Goal: Find specific page/section: Find specific page/section

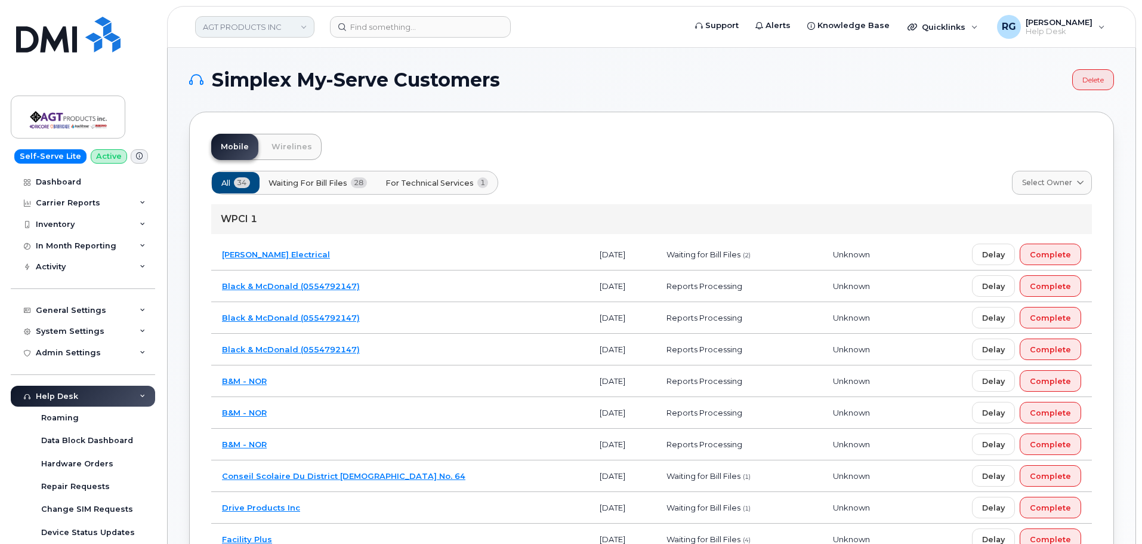
click at [257, 31] on link "AGT PRODUCTS INC" at bounding box center [254, 26] width 119 height 21
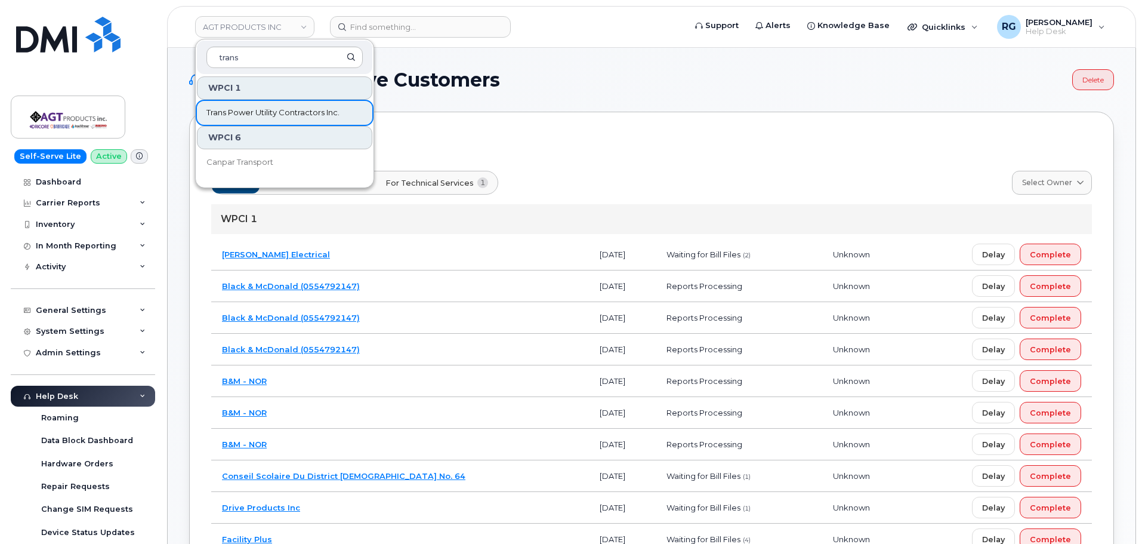
type input "trans"
click at [257, 112] on span "Trans Power Utility Contractors Inc." at bounding box center [272, 113] width 133 height 12
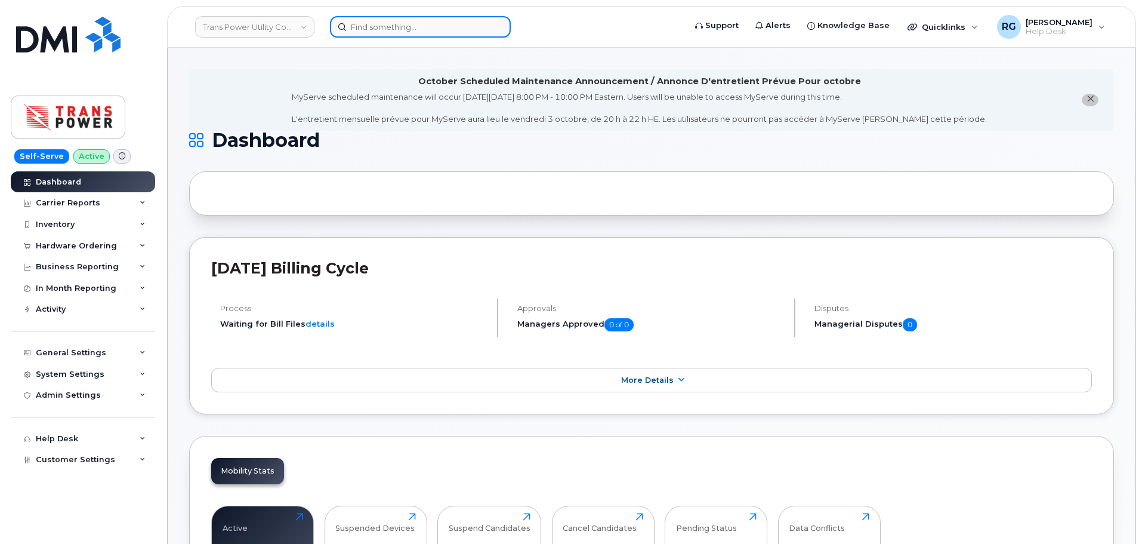
click at [399, 30] on input at bounding box center [420, 26] width 181 height 21
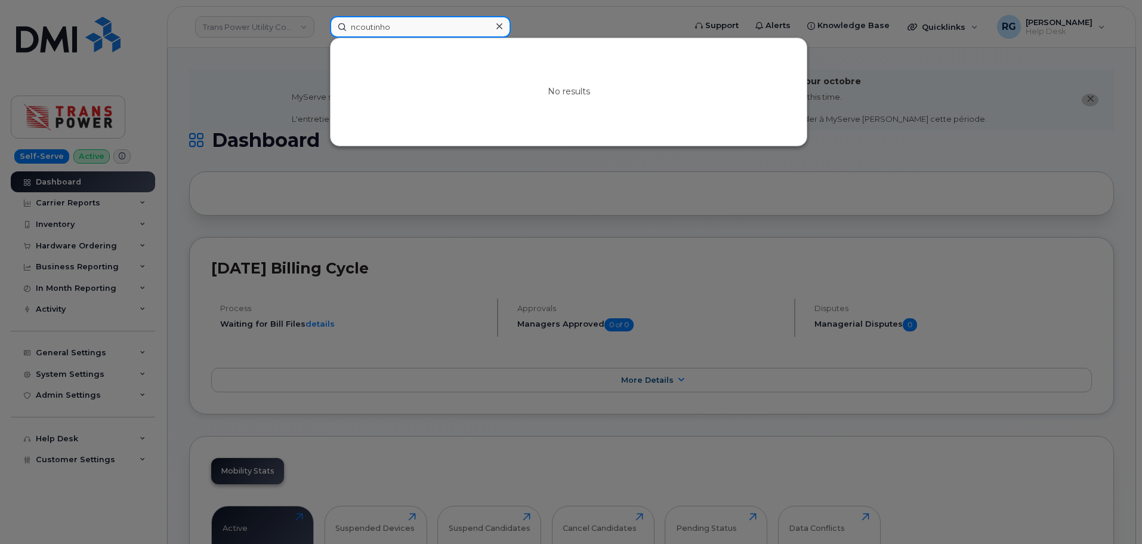
click at [406, 28] on input "ncoutinho" at bounding box center [420, 26] width 181 height 21
type input "ncoutinho"
click at [270, 29] on div at bounding box center [571, 272] width 1142 height 544
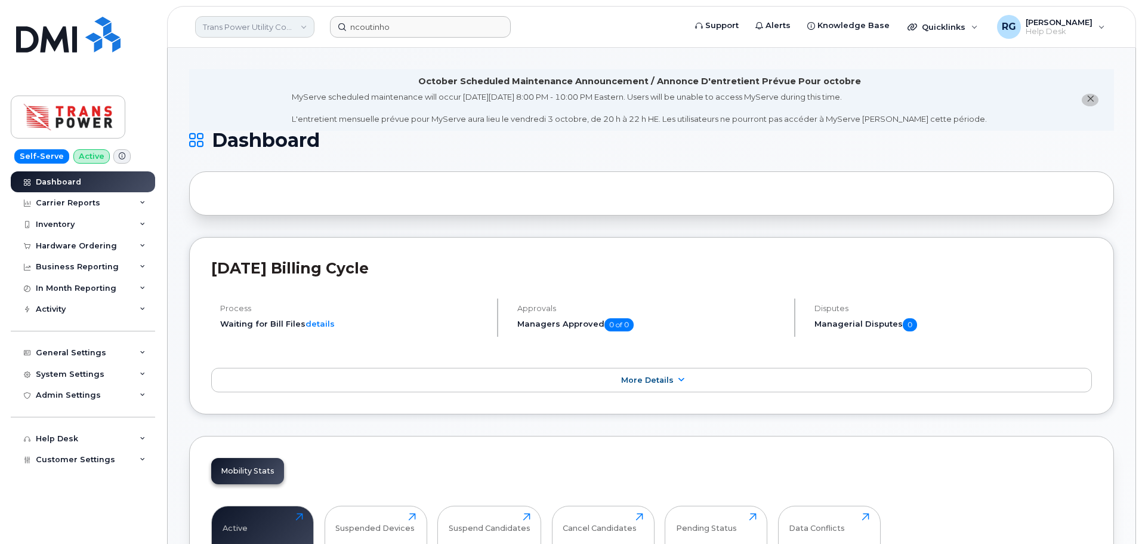
click at [288, 27] on link "Trans Power Utility Contractors Inc." at bounding box center [254, 26] width 119 height 21
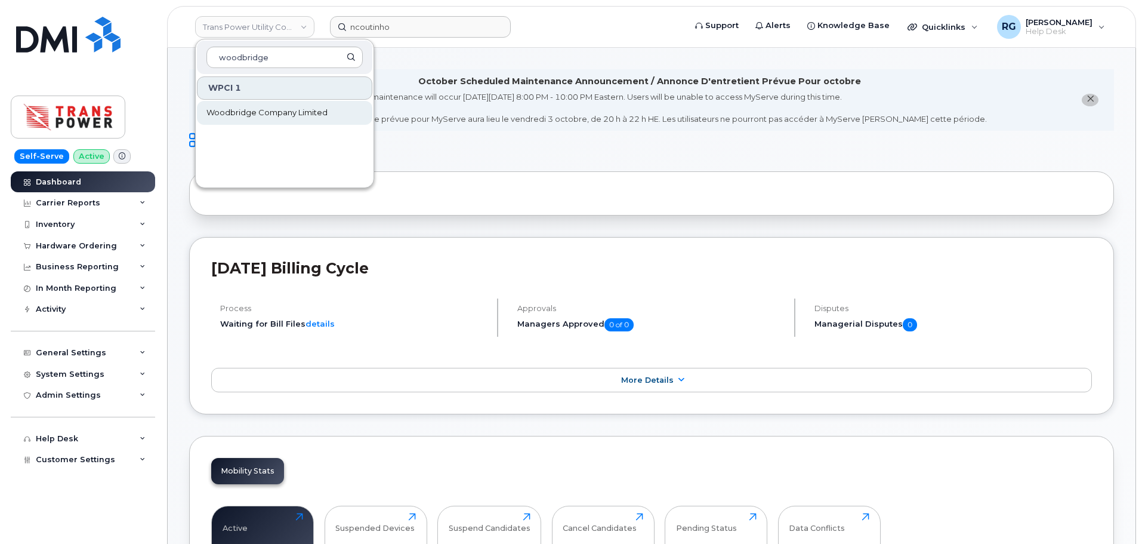
type input "woodbridge"
click at [273, 107] on span "Woodbridge Company Limited" at bounding box center [266, 113] width 121 height 12
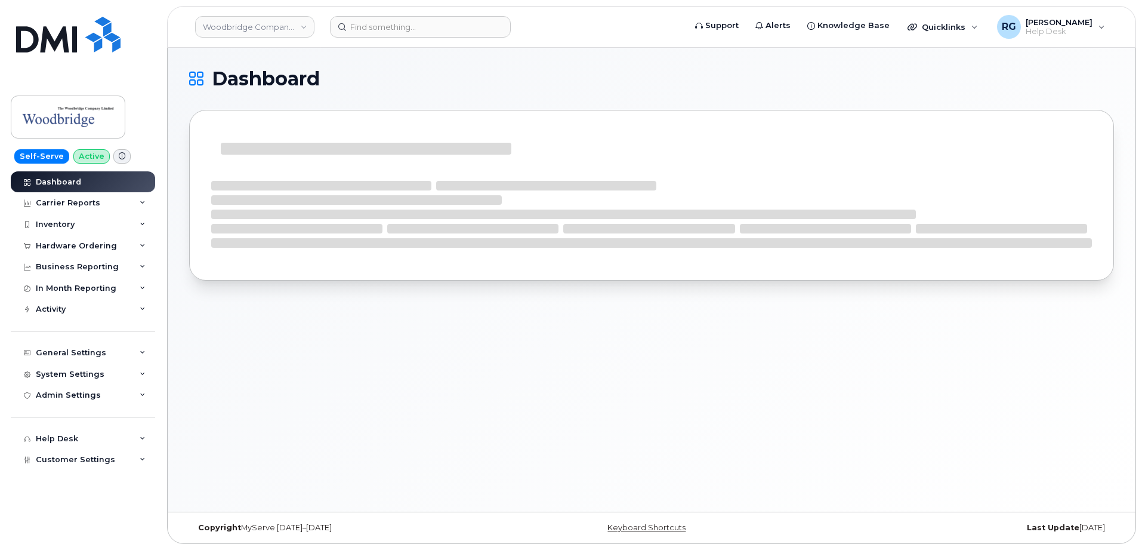
click at [60, 374] on div "System Settings" at bounding box center [70, 374] width 69 height 10
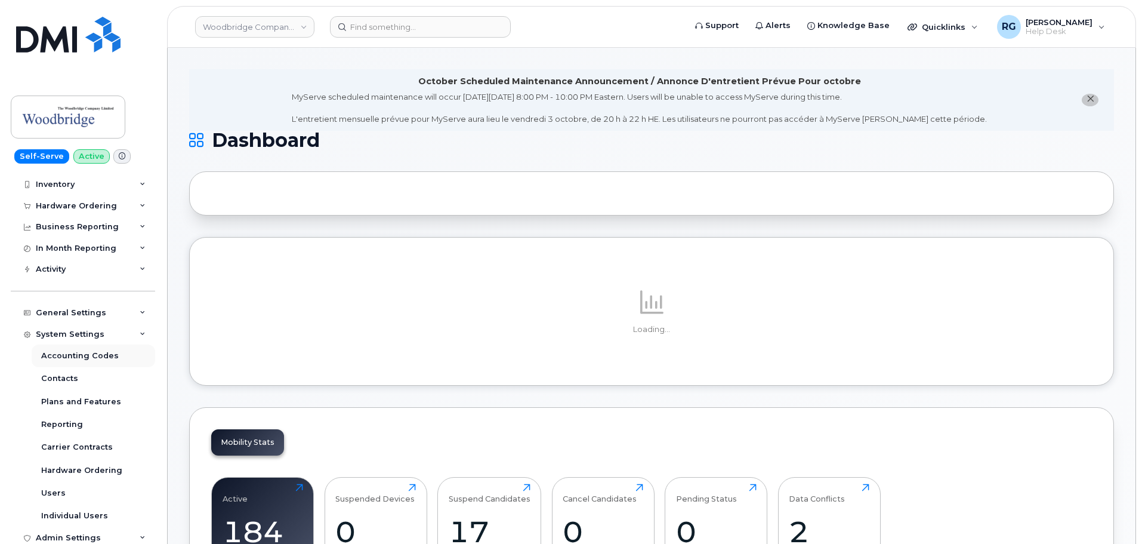
scroll to position [109, 0]
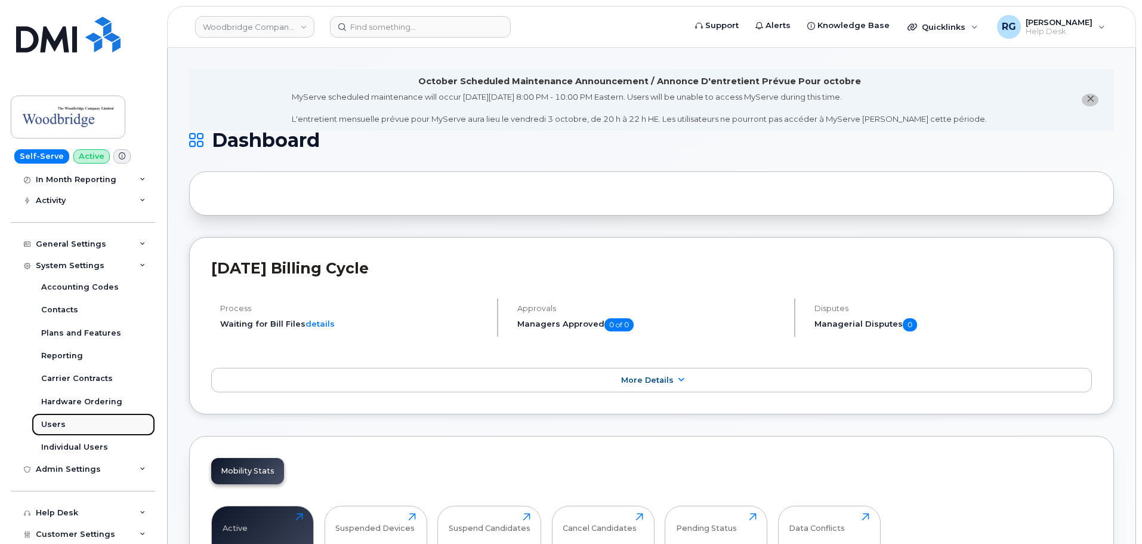
click at [63, 425] on link "Users" at bounding box center [94, 424] width 124 height 23
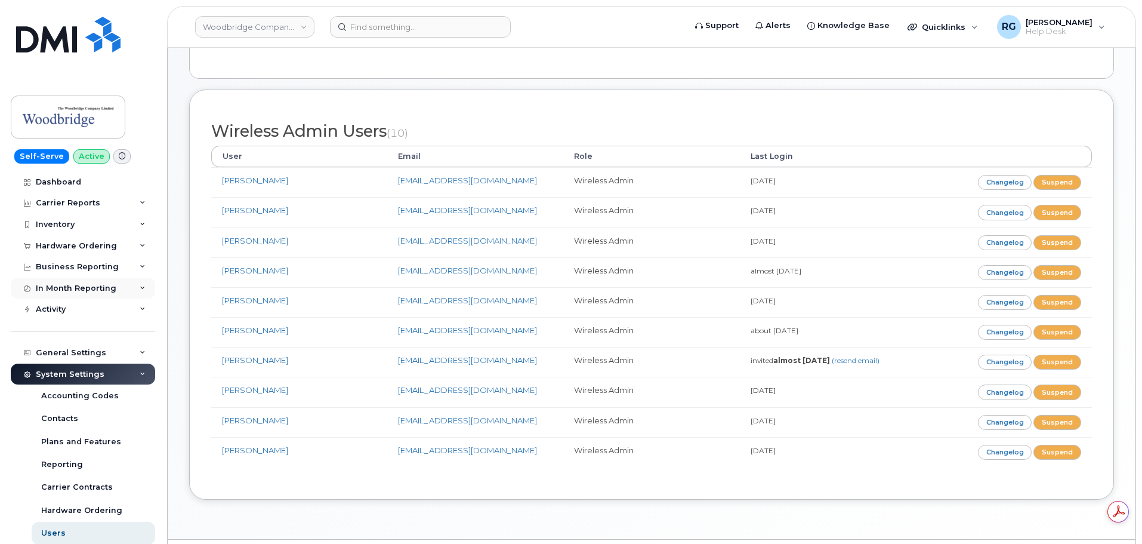
click at [76, 292] on div "In Month Reporting" at bounding box center [76, 288] width 81 height 10
